Goal: Communication & Community: Ask a question

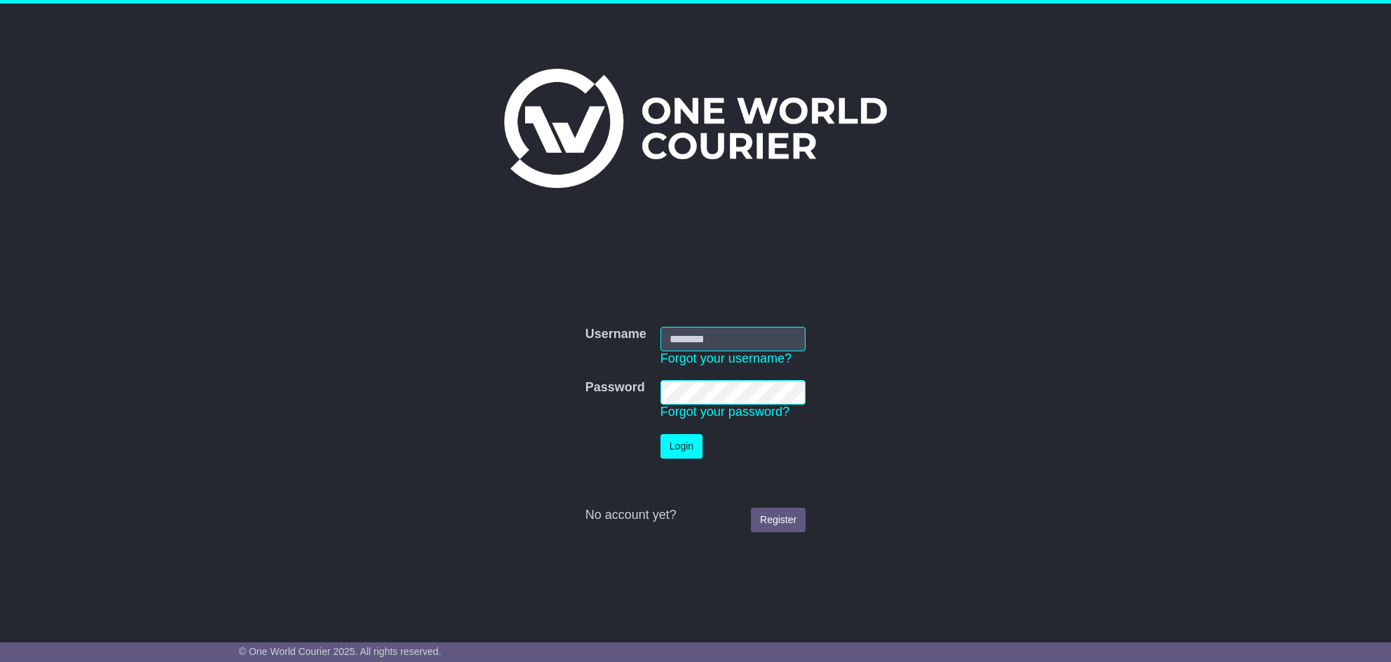
type input "**********"
click at [682, 445] on button "Login" at bounding box center [681, 446] width 42 height 25
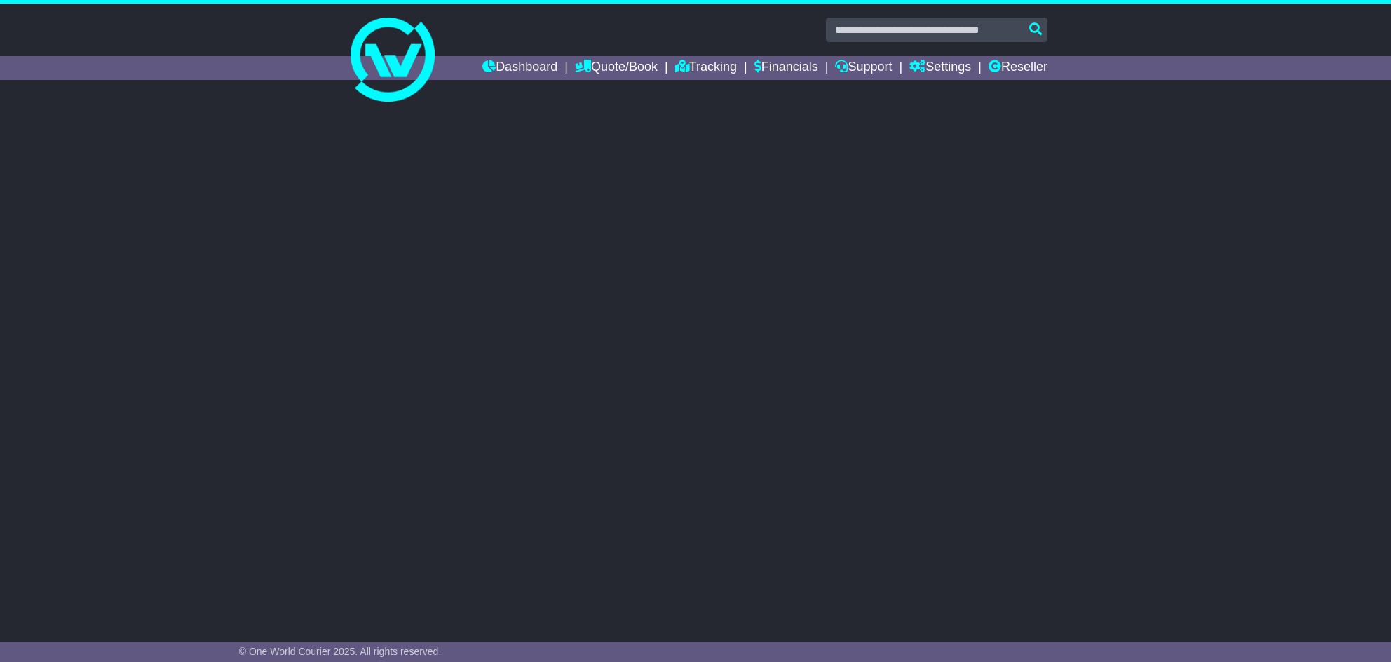
select select "**"
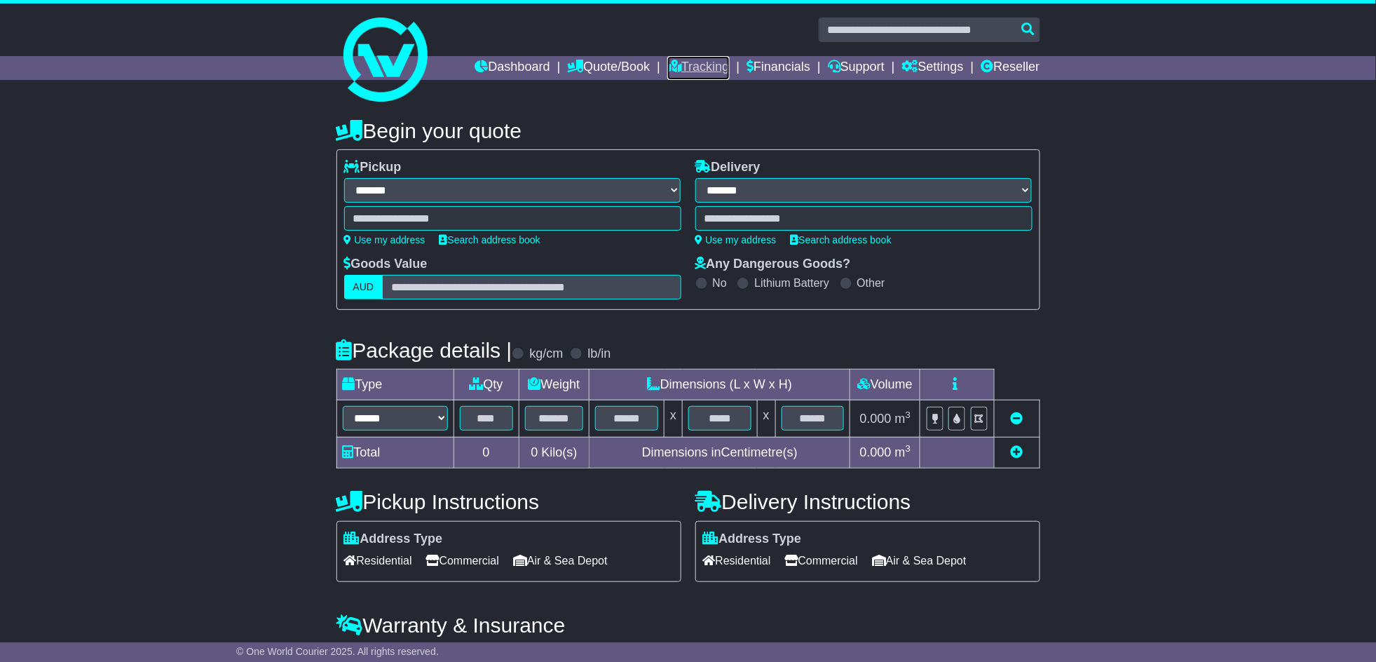
click at [692, 64] on link "Tracking" at bounding box center [698, 68] width 62 height 24
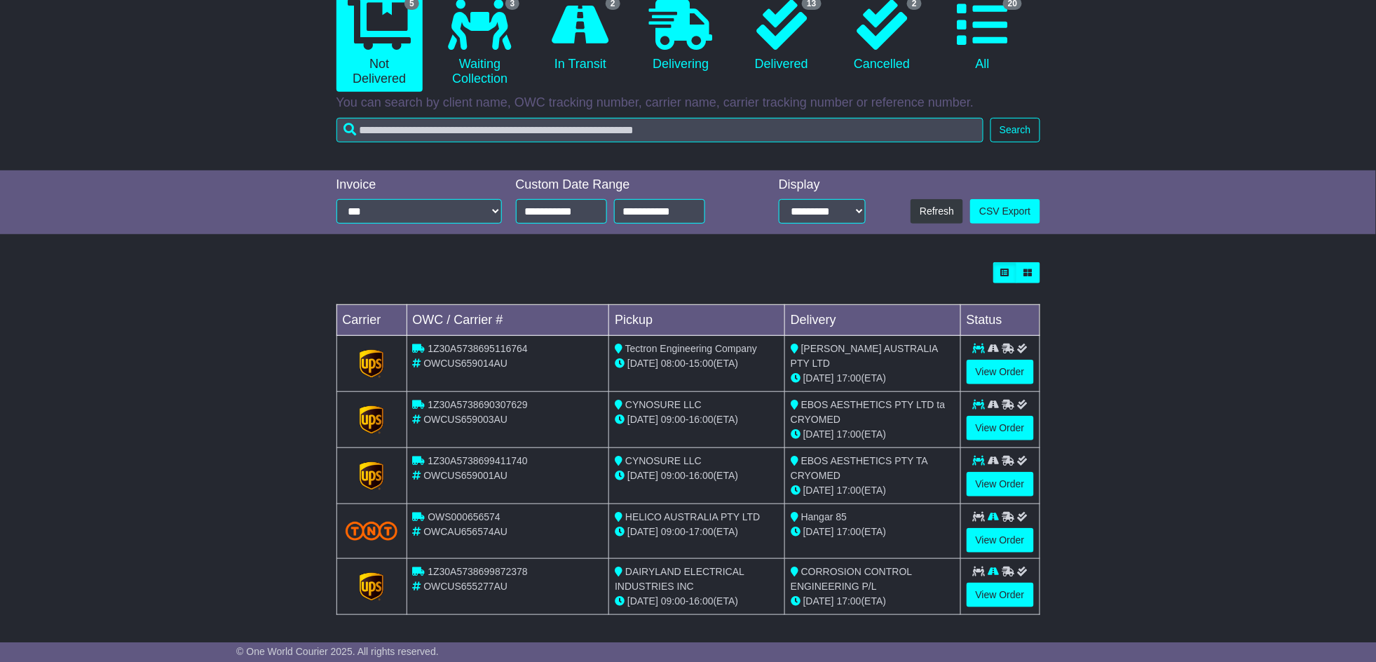
scroll to position [153, 0]
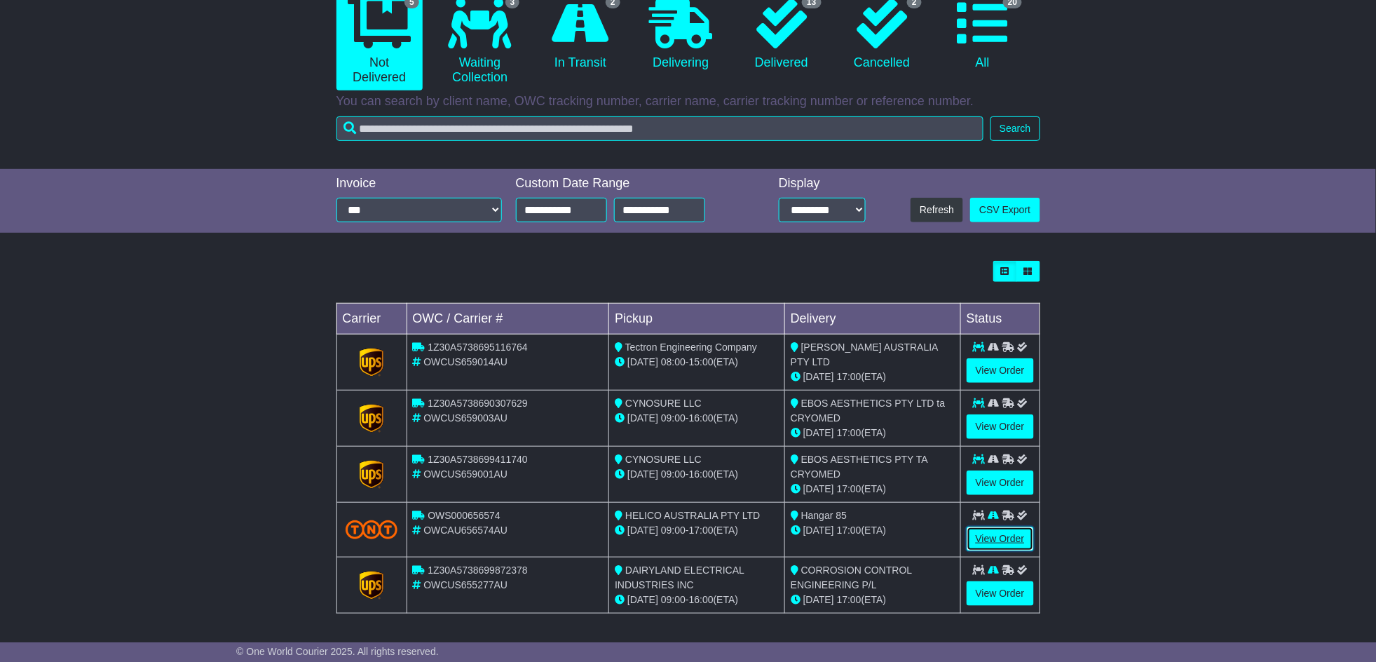
click at [981, 534] on link "View Order" at bounding box center [1000, 538] width 67 height 25
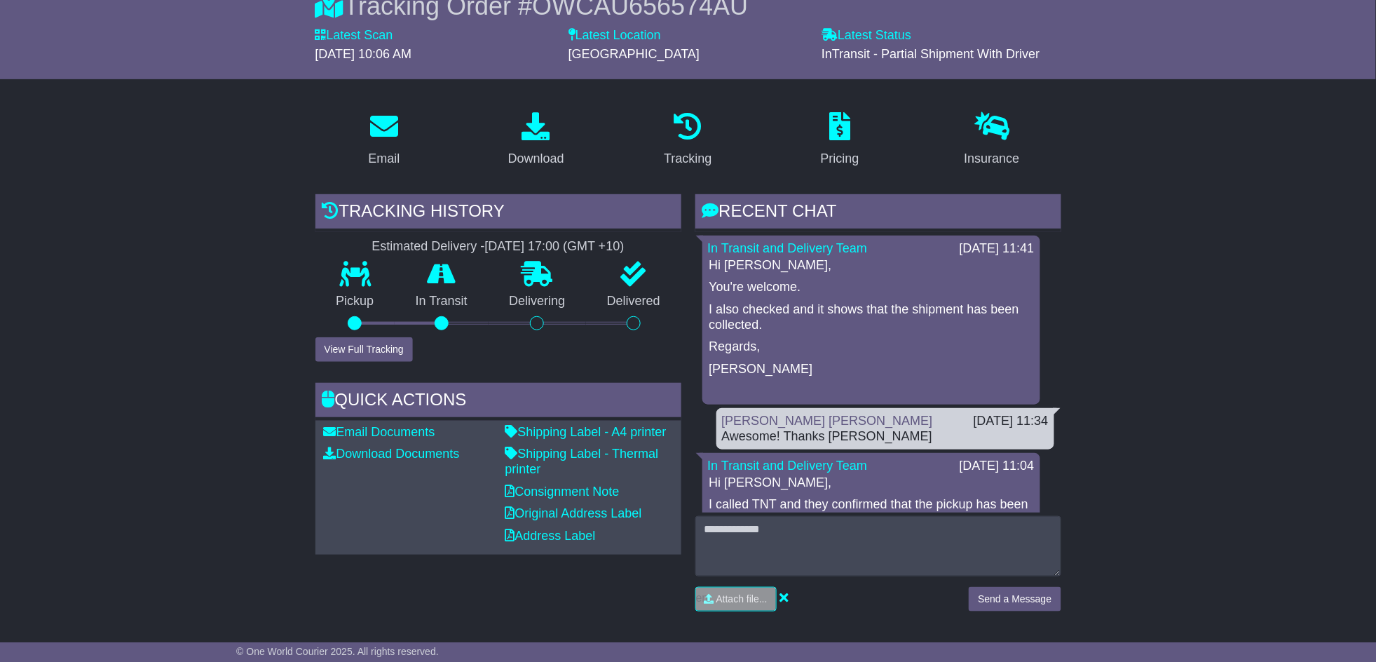
scroll to position [186, 0]
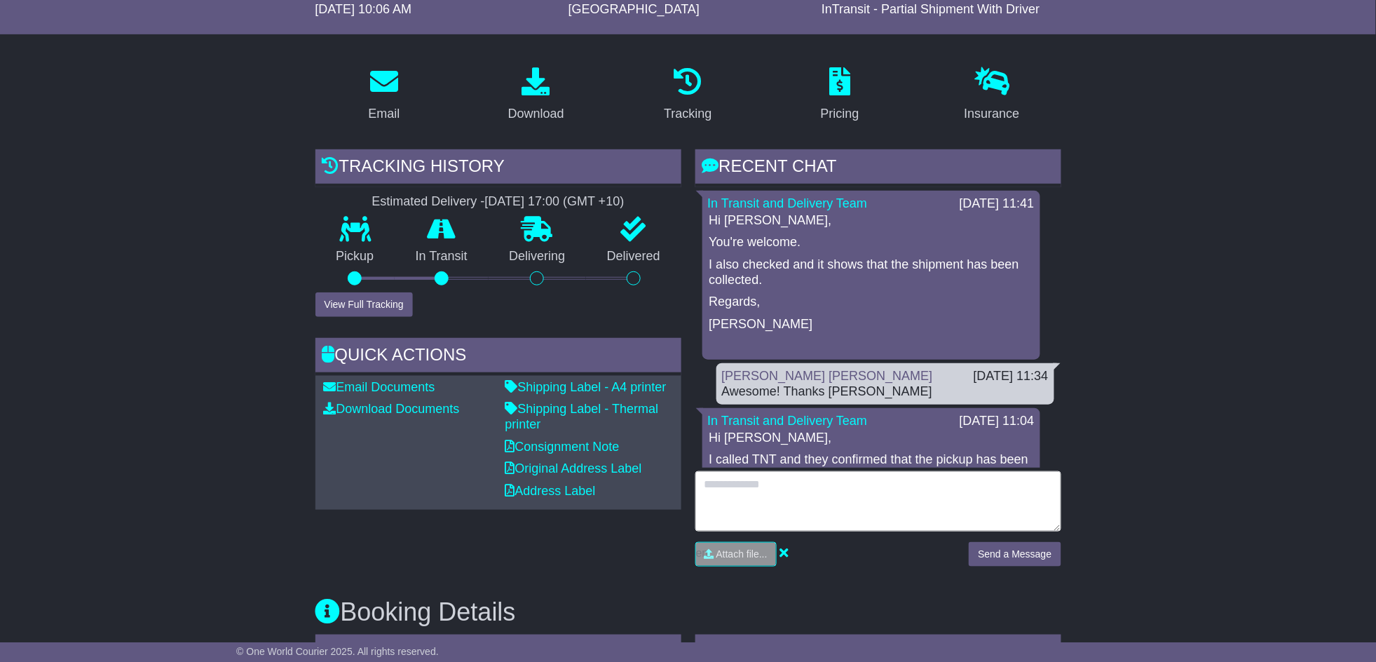
click at [797, 507] on textarea at bounding box center [878, 501] width 366 height 60
type textarea "*"
type textarea "**********"
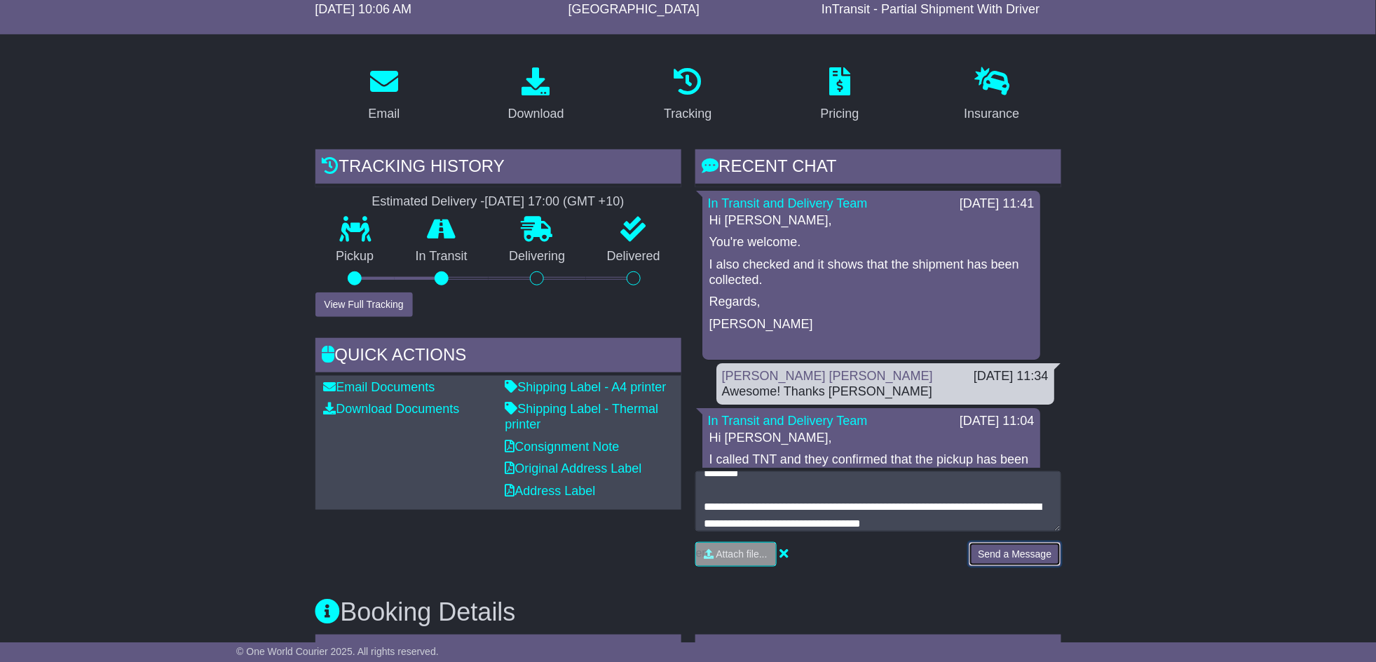
click at [989, 554] on button "Send a Message" at bounding box center [1015, 554] width 92 height 25
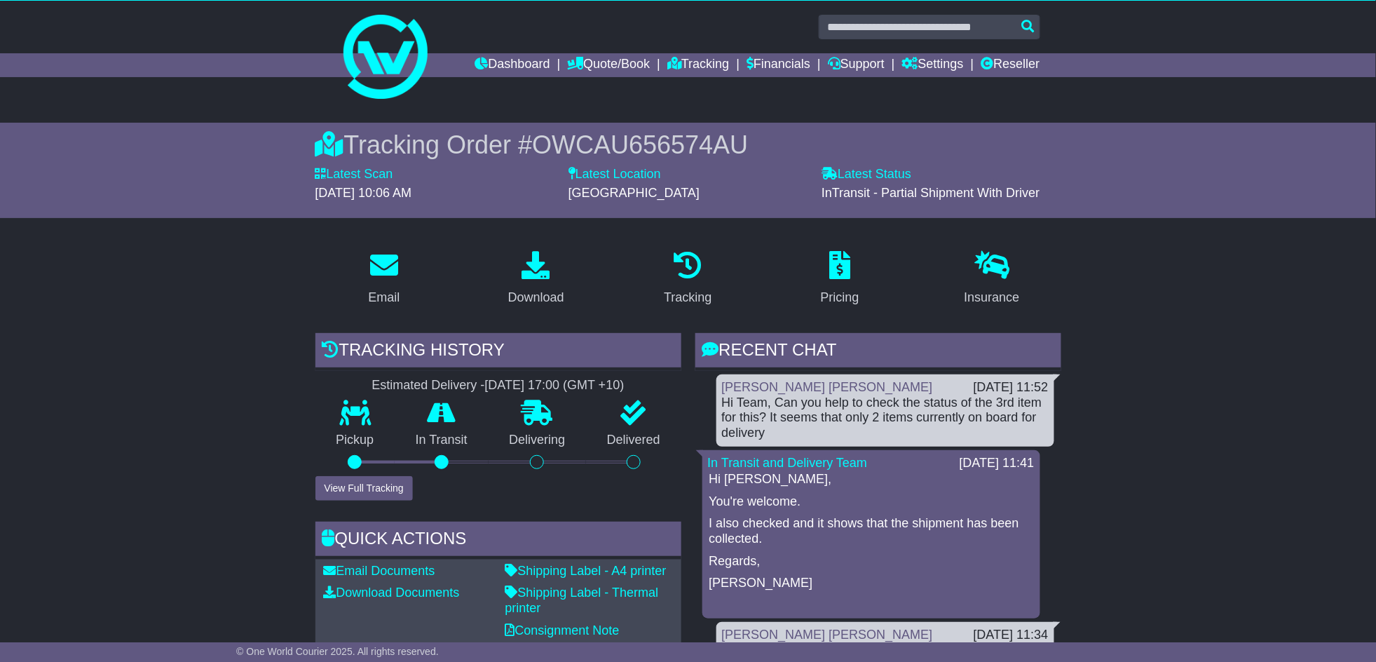
scroll to position [0, 0]
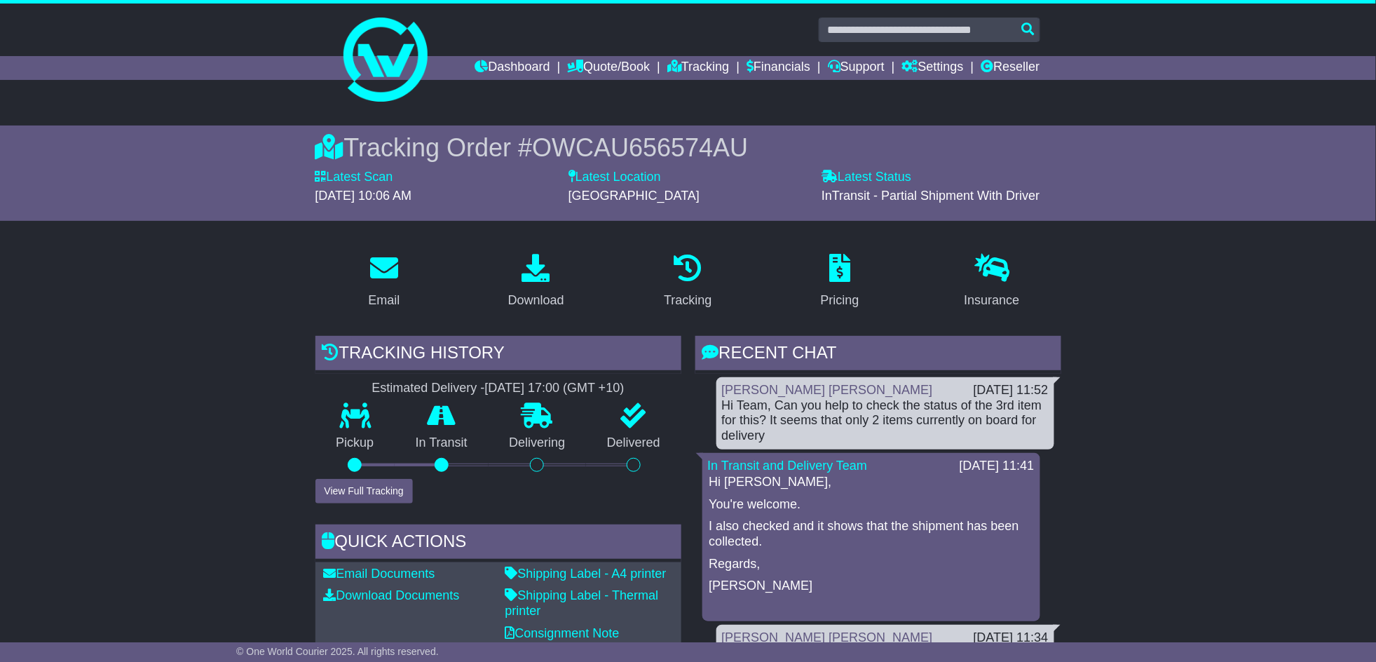
click at [630, 143] on span "OWCAU656574AU" at bounding box center [640, 147] width 216 height 29
copy span "OWCAU656574AU"
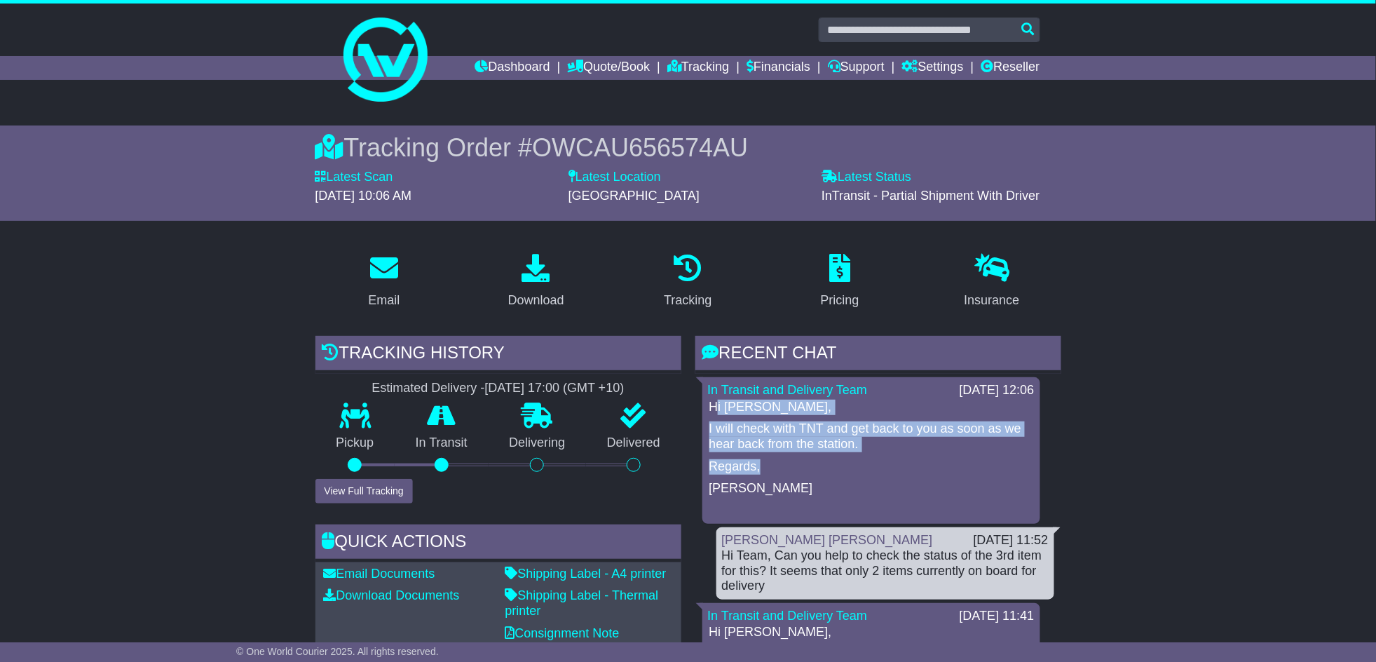
drag, startPoint x: 716, startPoint y: 409, endPoint x: 788, endPoint y: 463, distance: 90.7
click at [788, 463] on div "Hi Carrick, I will check with TNT and get back to you as soon as we hear back f…" at bounding box center [871, 458] width 327 height 119
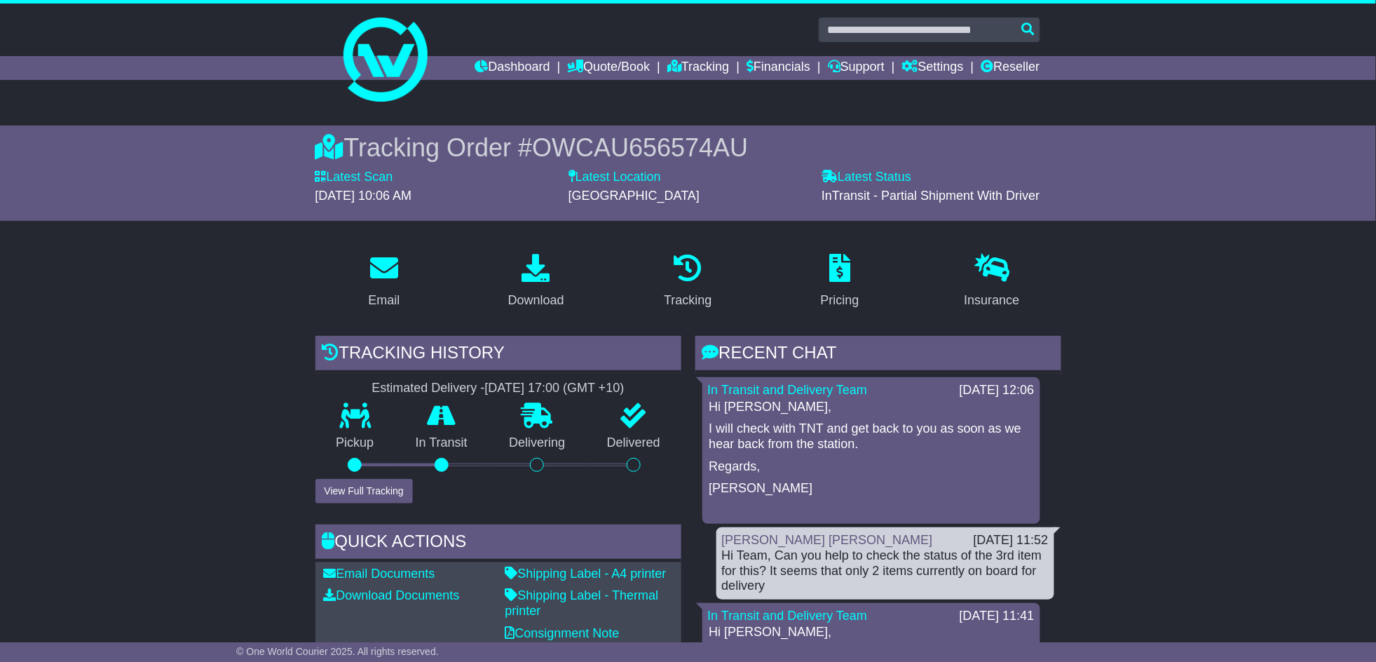
drag, startPoint x: 788, startPoint y: 463, endPoint x: 712, endPoint y: 411, distance: 92.3
click at [712, 411] on p "Hi [PERSON_NAME]," at bounding box center [871, 406] width 324 height 15
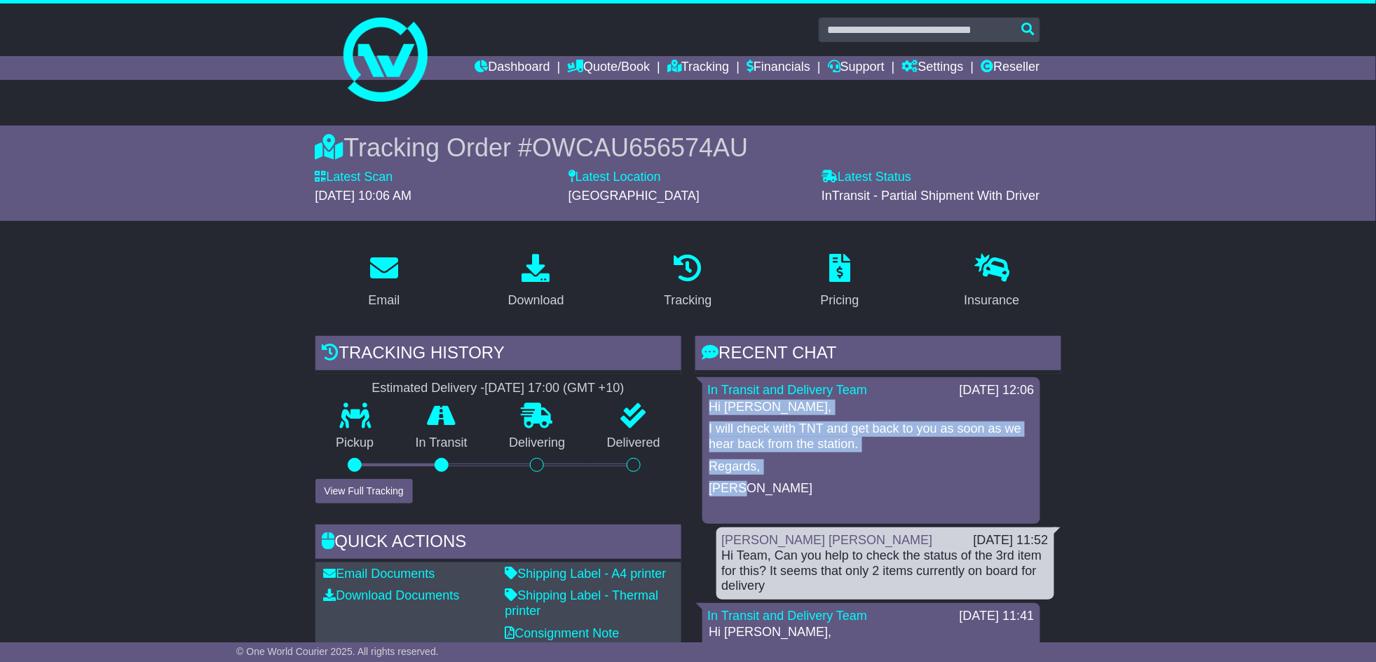
drag, startPoint x: 711, startPoint y: 407, endPoint x: 775, endPoint y: 486, distance: 101.7
click at [775, 486] on div "Hi Carrick, I will check with TNT and get back to you as soon as we hear back f…" at bounding box center [871, 458] width 327 height 119
copy div "Hi Carrick, I will check with TNT and get back to you as soon as we hear back f…"
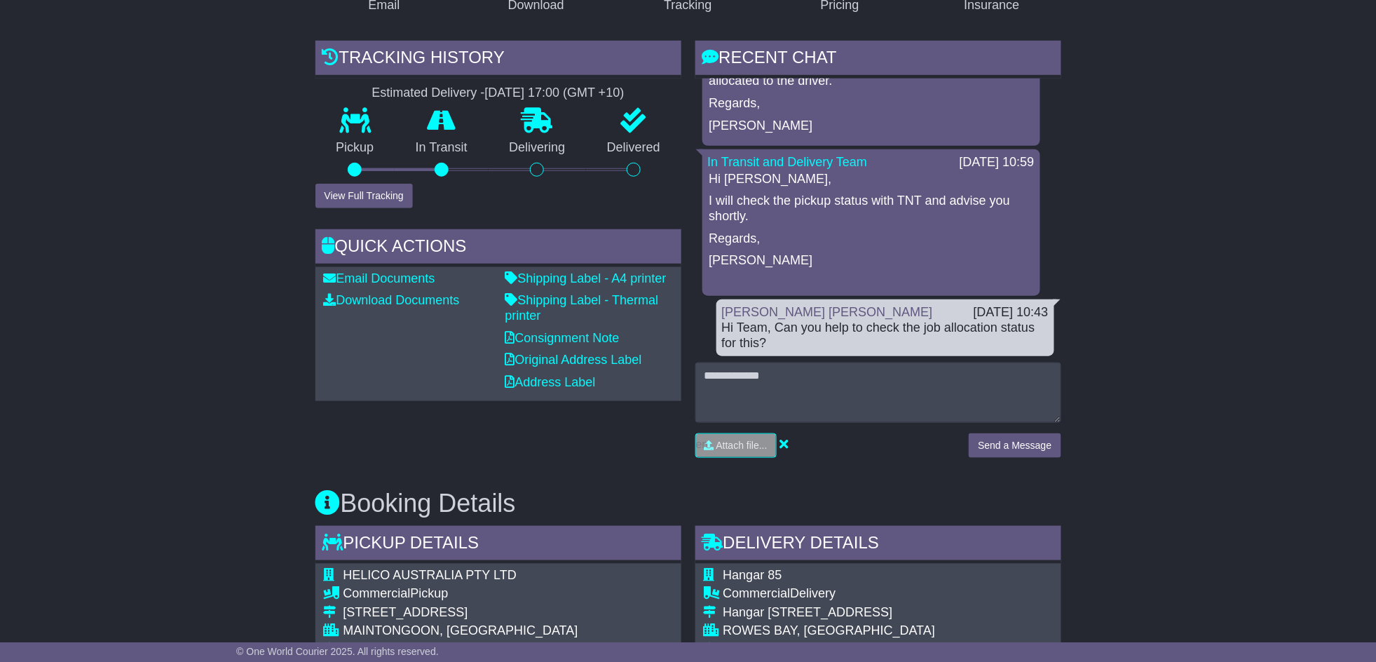
scroll to position [467, 0]
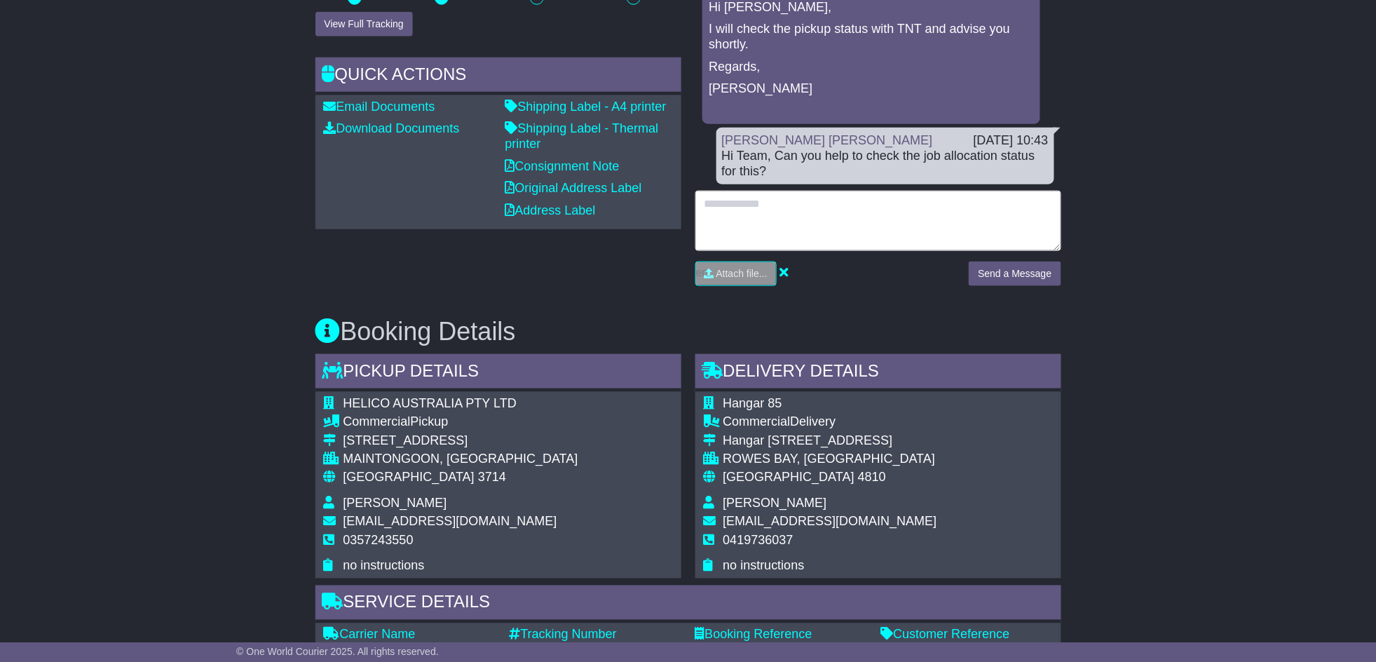
click at [803, 217] on textarea at bounding box center [878, 221] width 366 height 60
type textarea "*"
type textarea "**********"
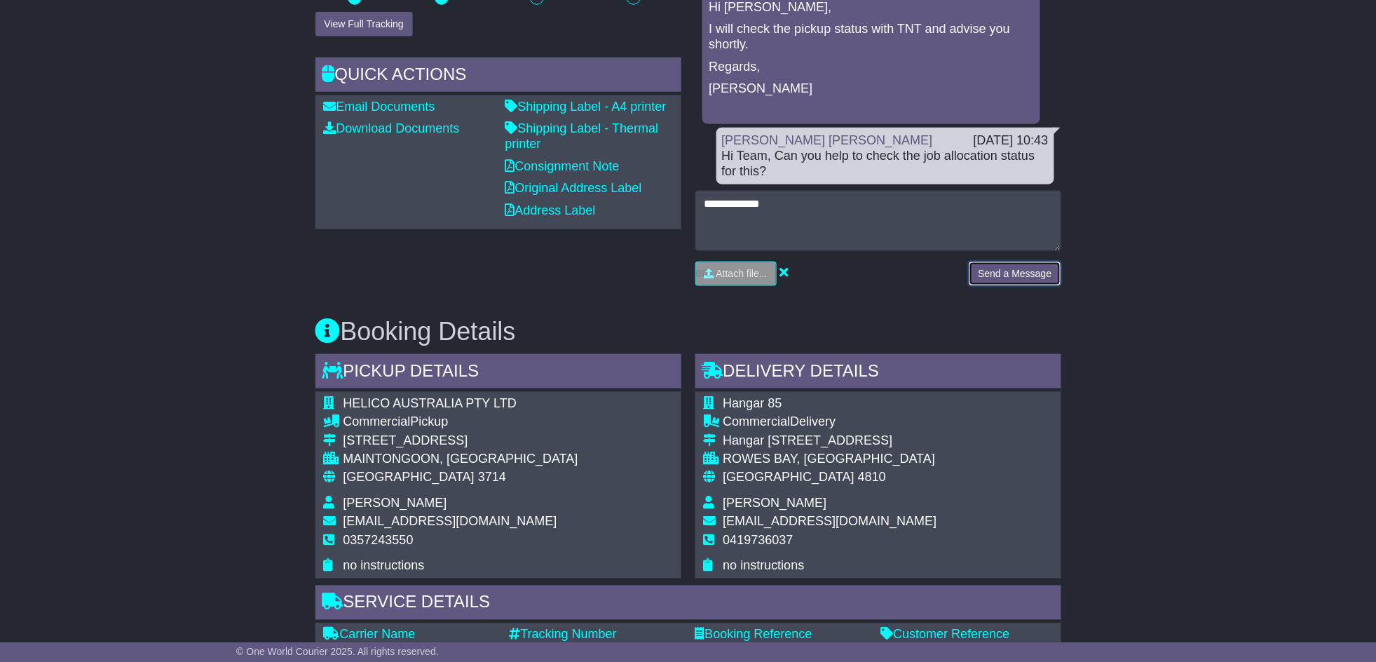
click at [1023, 266] on button "Send a Message" at bounding box center [1015, 273] width 92 height 25
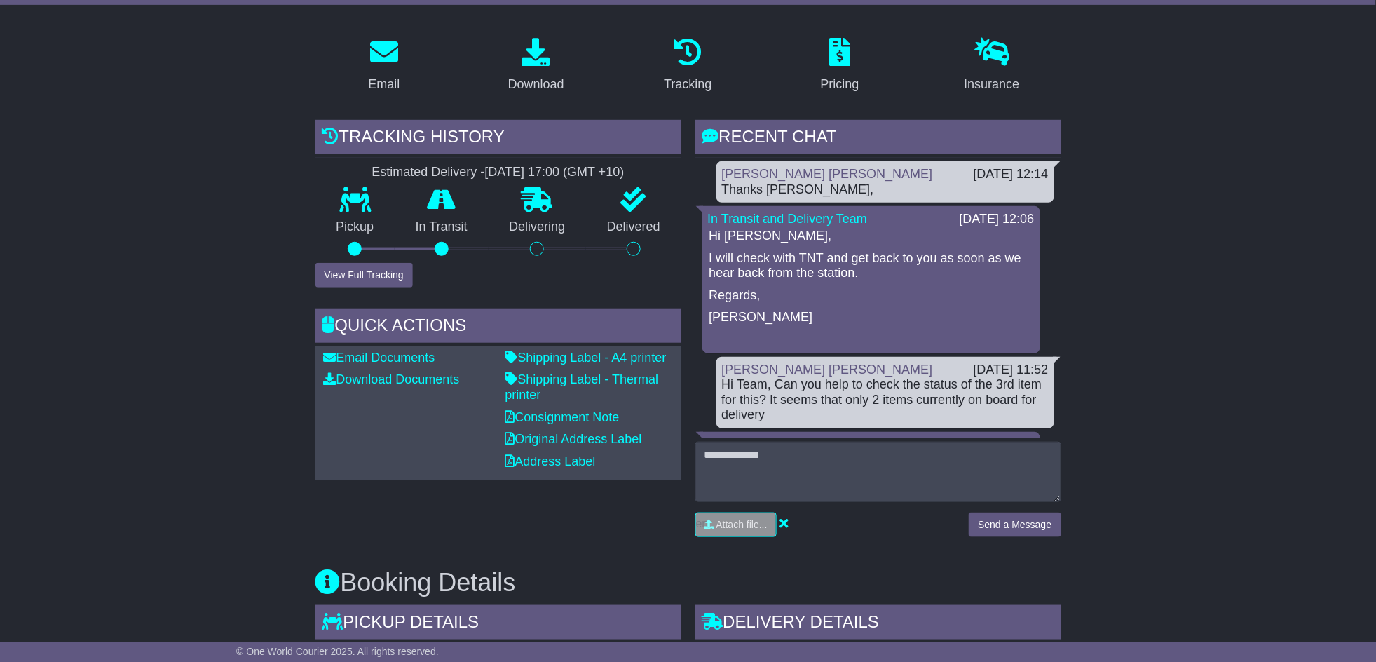
scroll to position [0, 0]
